Goal: Entertainment & Leisure: Consume media (video, audio)

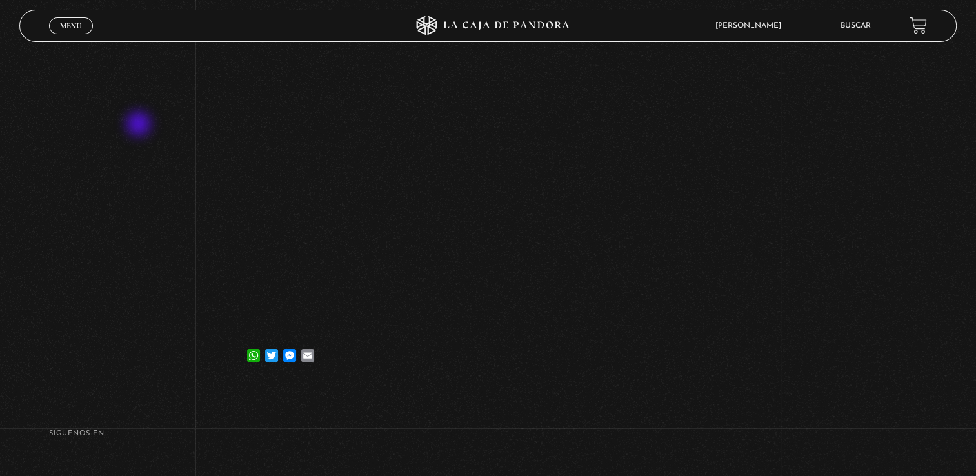
scroll to position [157, 0]
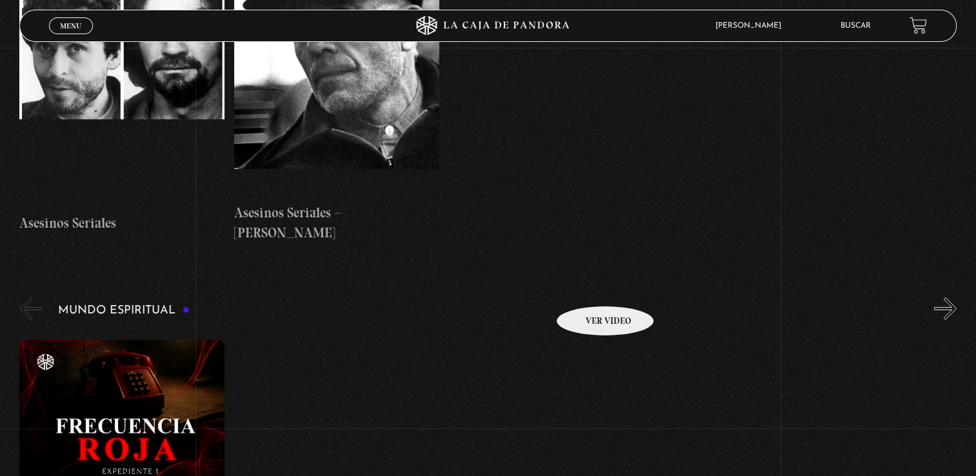
scroll to position [4388, 0]
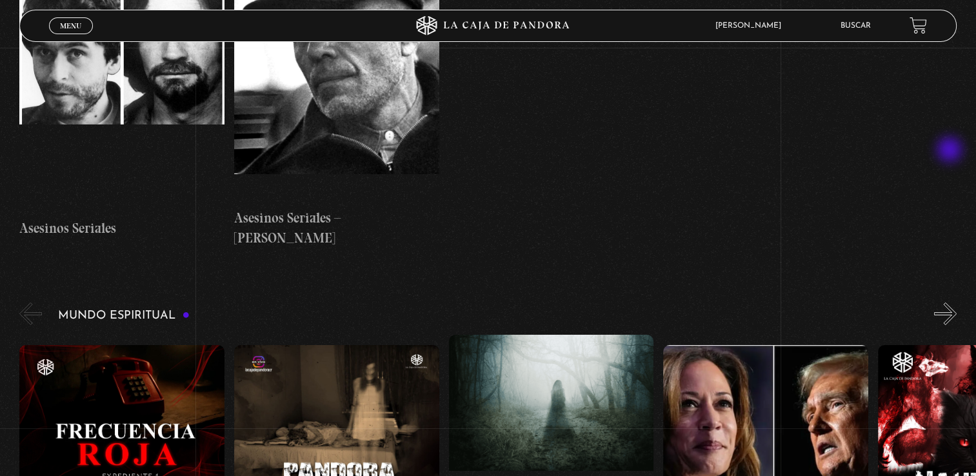
click at [951, 303] on button "»" at bounding box center [945, 314] width 23 height 23
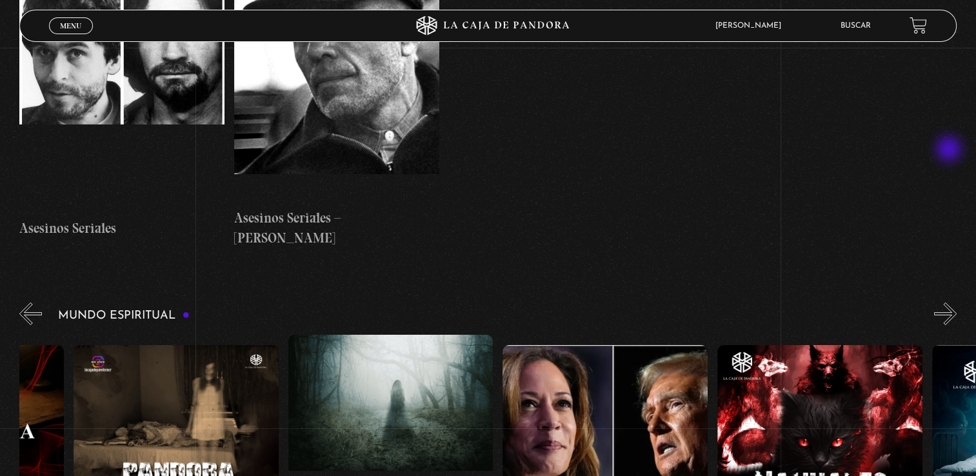
click at [951, 303] on button "»" at bounding box center [945, 314] width 23 height 23
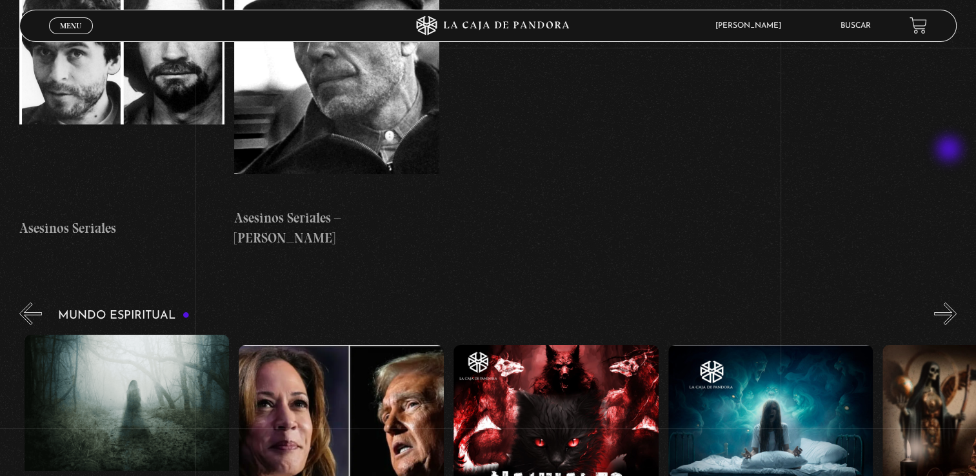
click at [951, 303] on button "»" at bounding box center [945, 314] width 23 height 23
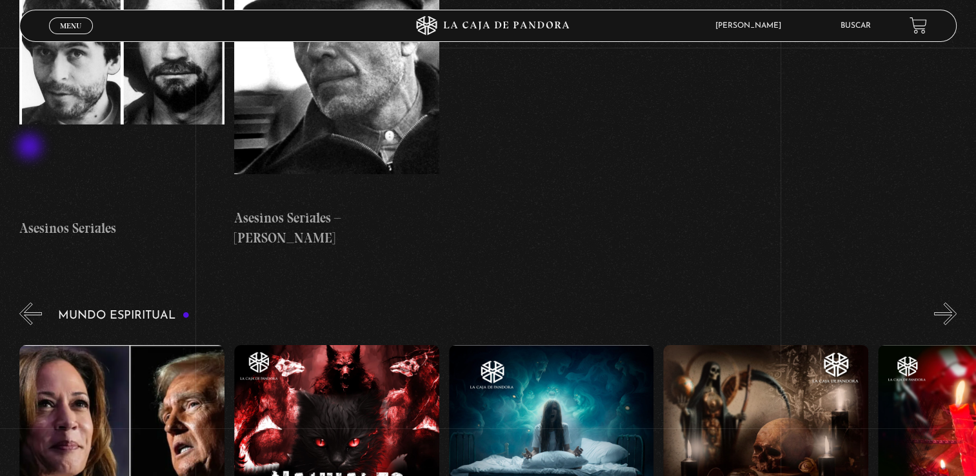
click at [31, 303] on button "«" at bounding box center [30, 314] width 23 height 23
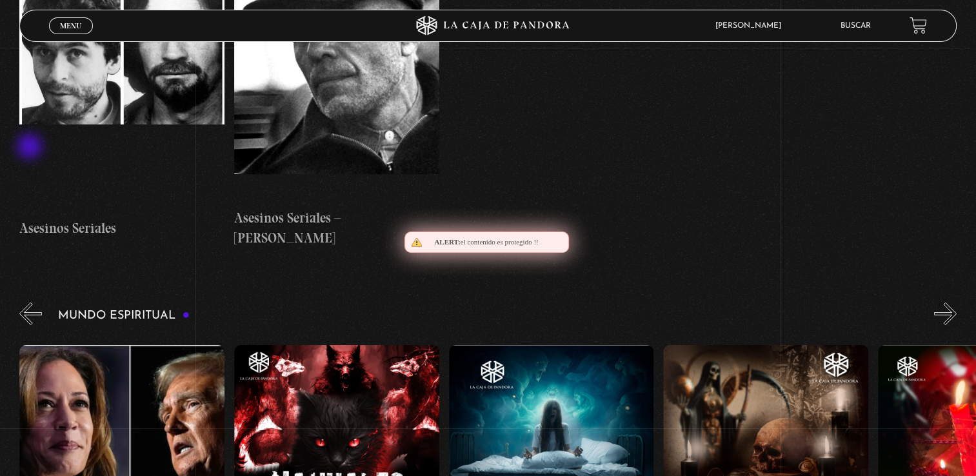
click at [31, 303] on button "«" at bounding box center [30, 314] width 23 height 23
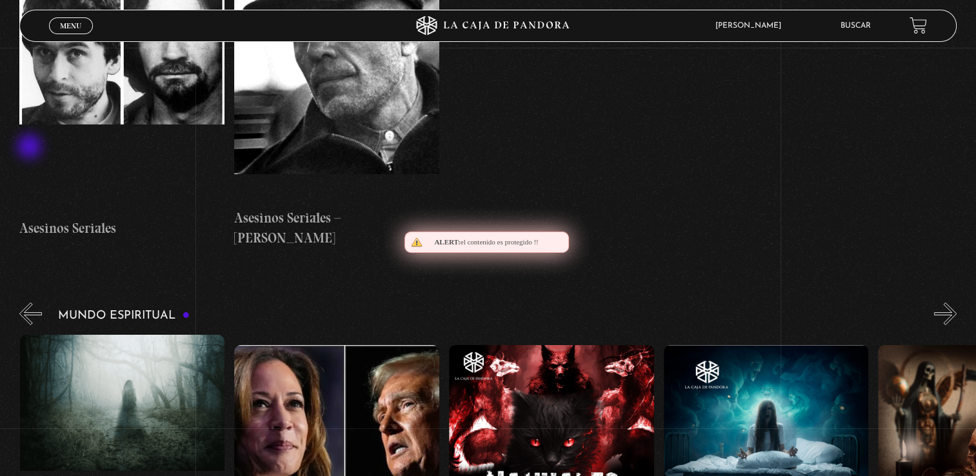
click at [31, 303] on button "«" at bounding box center [30, 314] width 23 height 23
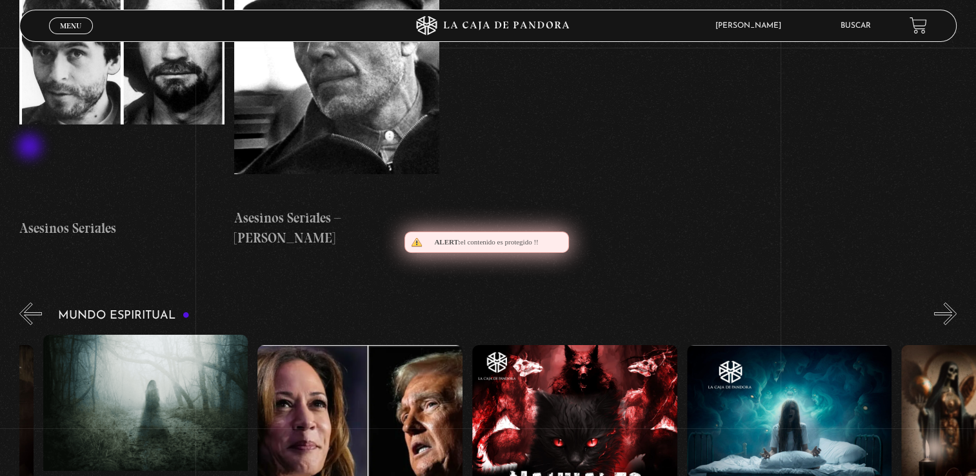
click at [31, 303] on button "«" at bounding box center [30, 314] width 23 height 23
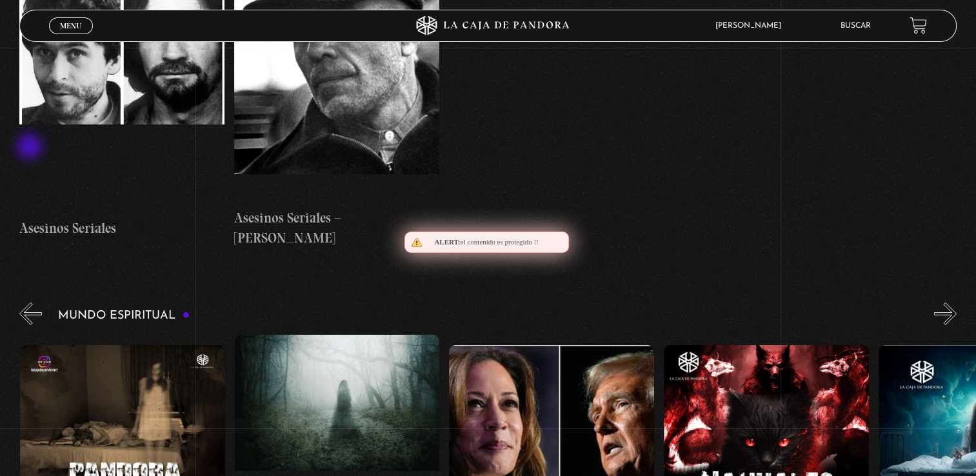
click at [31, 303] on button "«" at bounding box center [30, 314] width 23 height 23
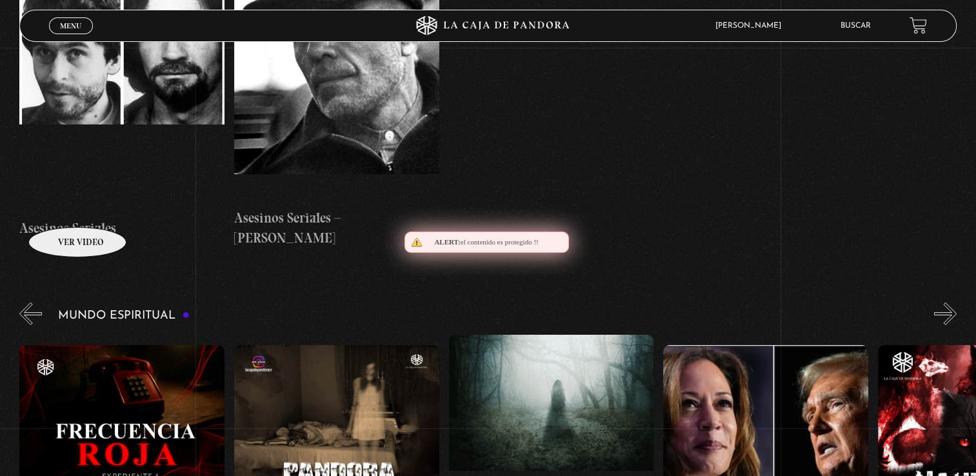
scroll to position [0, 0]
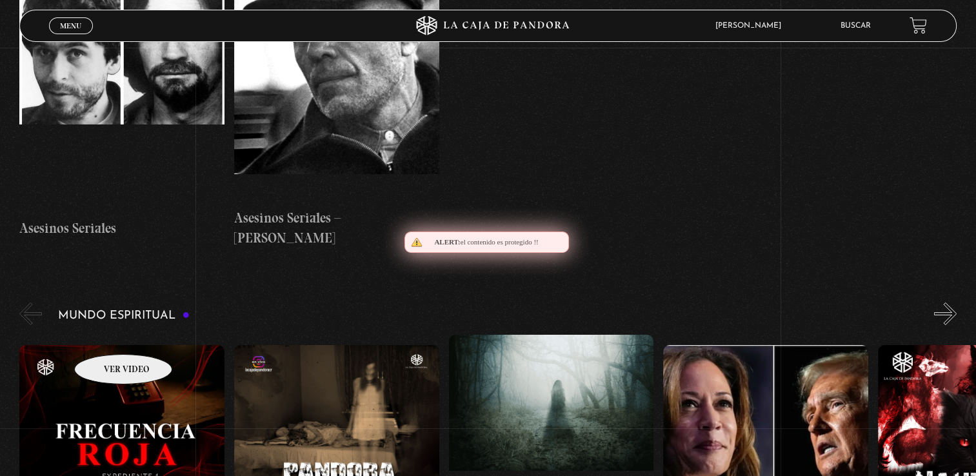
click at [106, 345] on figure at bounding box center [121, 461] width 205 height 232
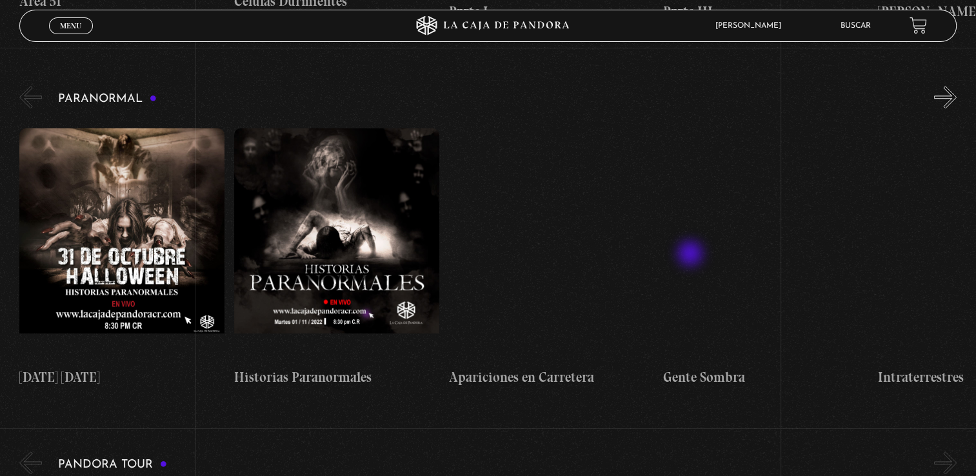
scroll to position [1291, 0]
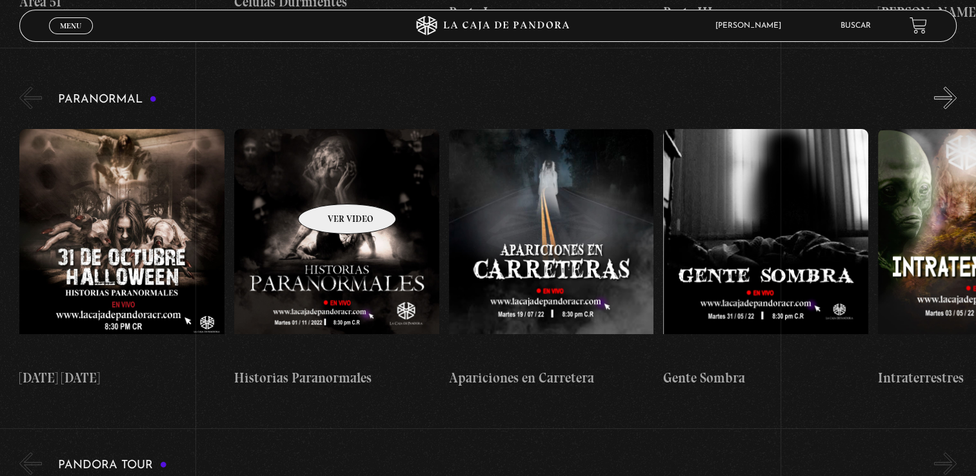
click at [330, 185] on figure at bounding box center [336, 245] width 205 height 232
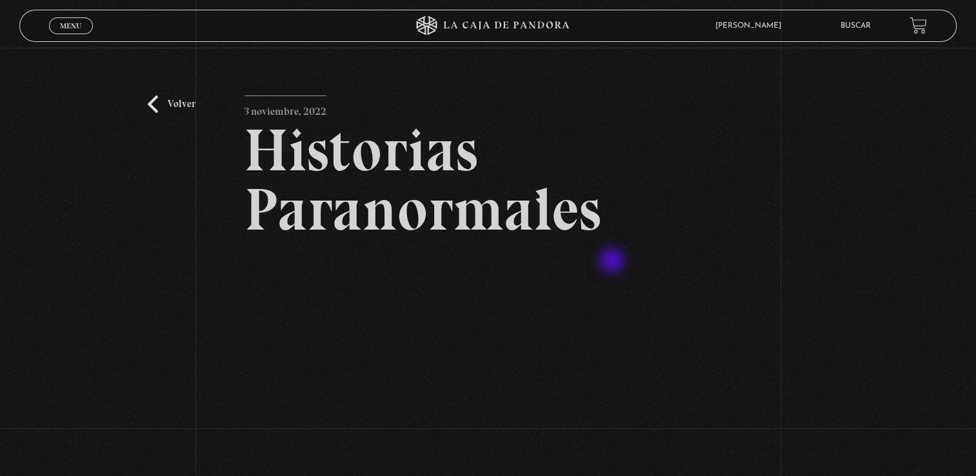
scroll to position [129, 0]
